Goal: Find specific page/section: Find specific page/section

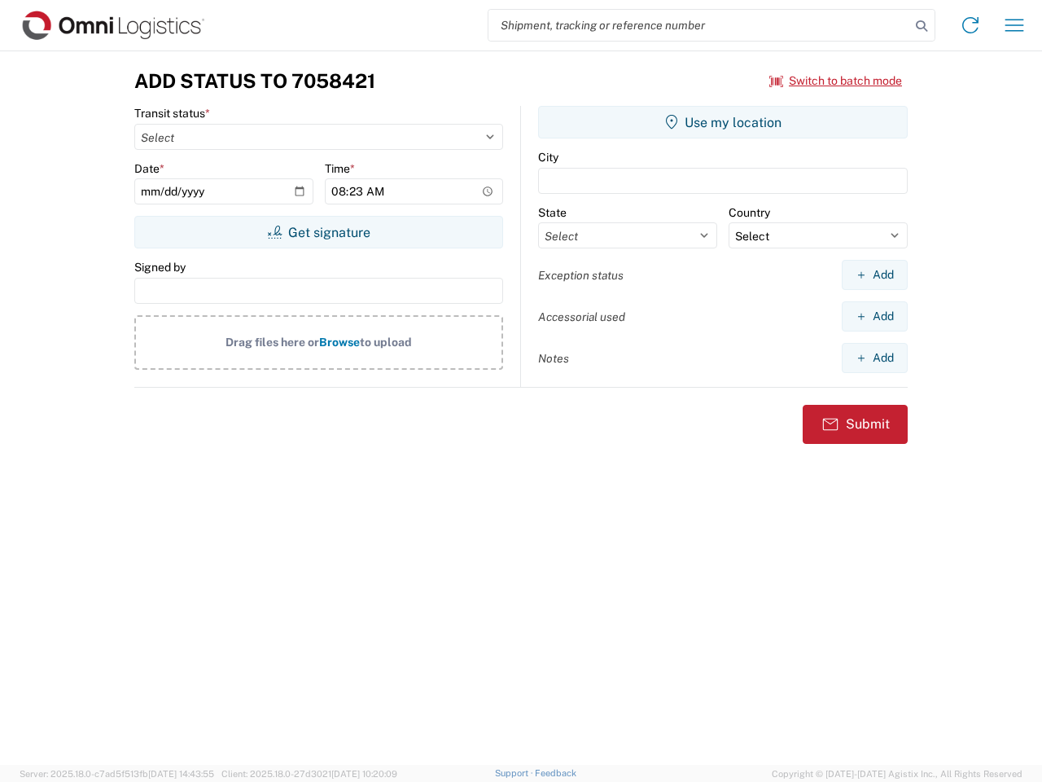
click at [700, 25] on input "search" at bounding box center [700, 25] width 422 height 31
click at [922, 26] on icon at bounding box center [922, 26] width 23 height 23
click at [971, 25] on icon at bounding box center [971, 25] width 26 height 26
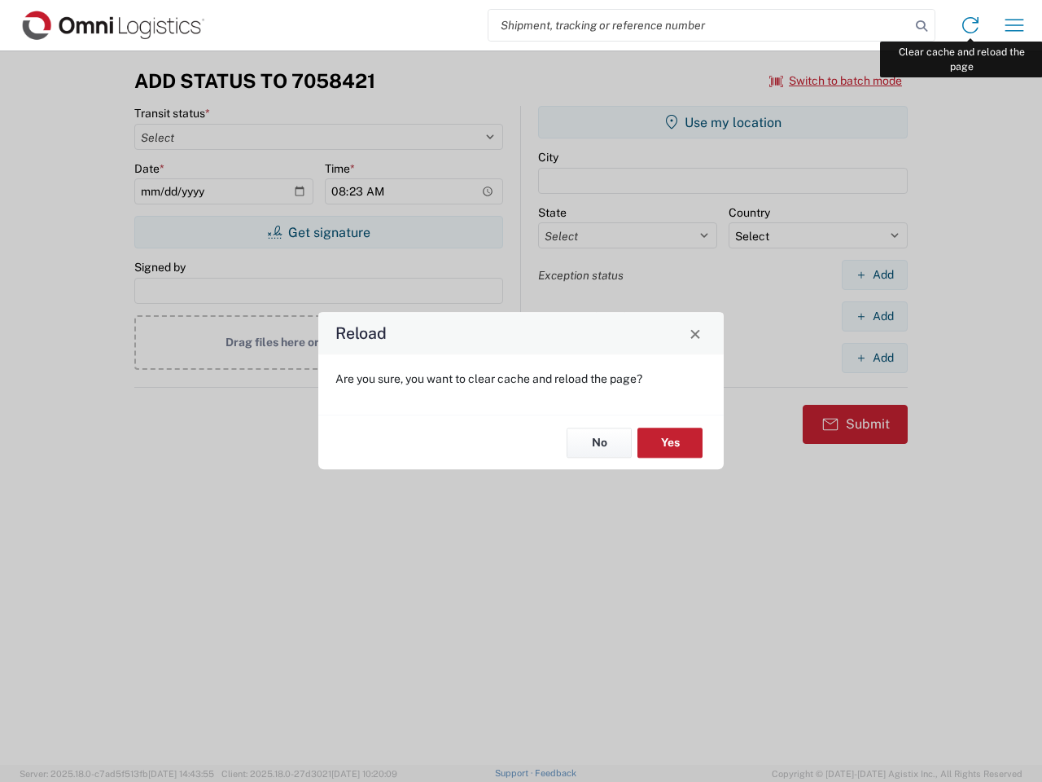
click at [1015, 25] on div "Reload Are you sure, you want to clear cache and reload the page? No Yes" at bounding box center [521, 391] width 1042 height 782
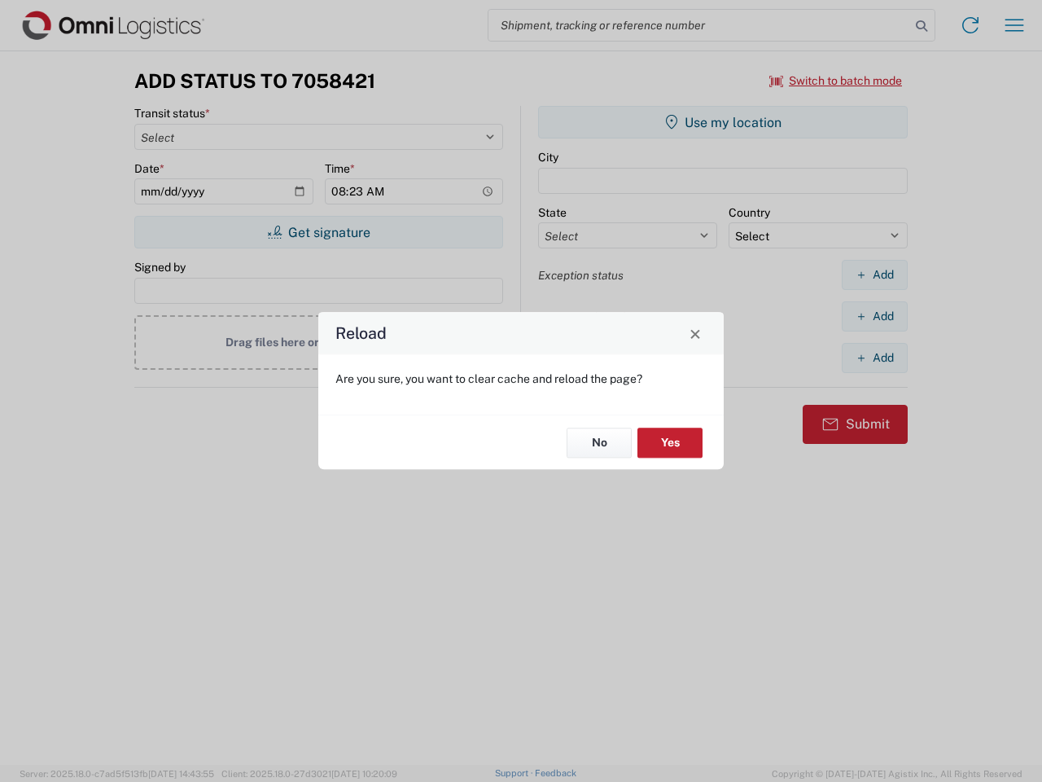
click at [836, 81] on div "Reload Are you sure, you want to clear cache and reload the page? No Yes" at bounding box center [521, 391] width 1042 height 782
click at [318, 232] on div "Reload Are you sure, you want to clear cache and reload the page? No Yes" at bounding box center [521, 391] width 1042 height 782
click at [723, 122] on div "Reload Are you sure, you want to clear cache and reload the page? No Yes" at bounding box center [521, 391] width 1042 height 782
click at [875, 274] on div "Reload Are you sure, you want to clear cache and reload the page? No Yes" at bounding box center [521, 391] width 1042 height 782
click at [875, 316] on div "Reload Are you sure, you want to clear cache and reload the page? No Yes" at bounding box center [521, 391] width 1042 height 782
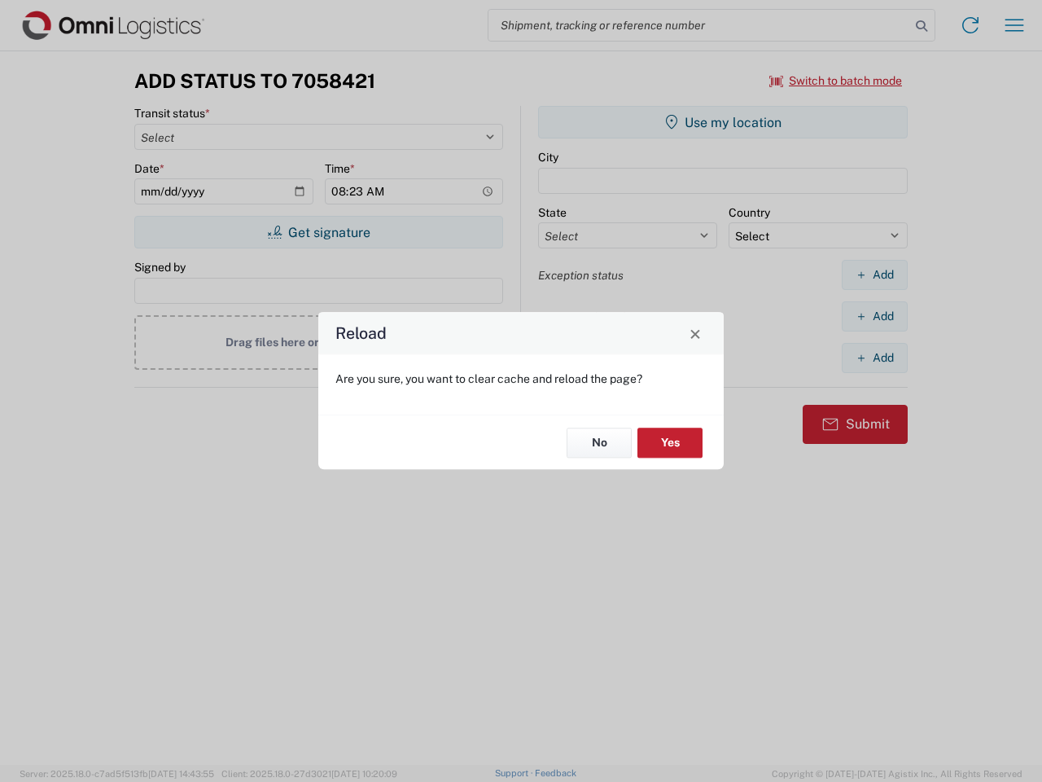
click at [875, 358] on div "Reload Are you sure, you want to clear cache and reload the page? No Yes" at bounding box center [521, 391] width 1042 height 782
